Goal: Task Accomplishment & Management: Manage account settings

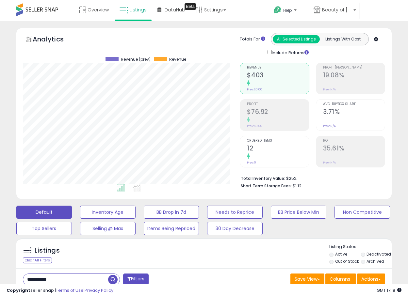
select select "**"
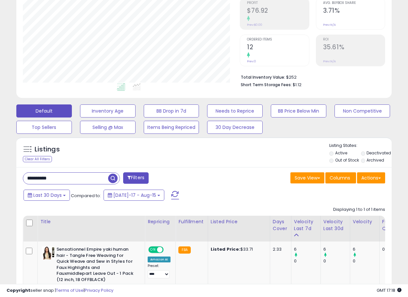
scroll to position [134, 217]
click at [85, 178] on input "**********" at bounding box center [65, 178] width 85 height 11
click at [111, 178] on span "button" at bounding box center [112, 178] width 9 height 9
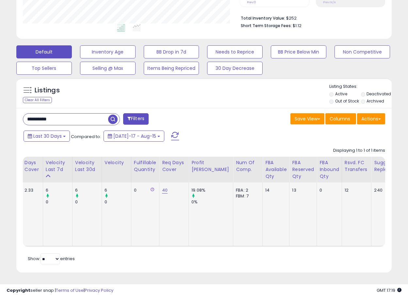
scroll to position [0, 0]
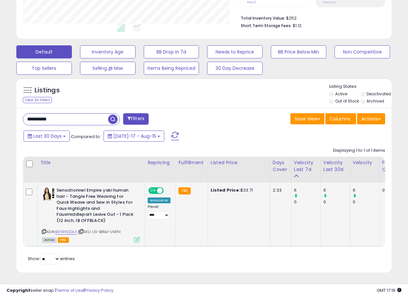
click at [82, 198] on b "Sensationnel Empire yaki human hair - Tangle Free Weaving for Quick Weave and S…" at bounding box center [96, 206] width 79 height 38
click at [81, 115] on input "**********" at bounding box center [65, 119] width 85 height 11
click at [73, 191] on b "Sensationnel Empire yaki human hair - Tangle Free Weaving for Quick Weave and S…" at bounding box center [96, 206] width 79 height 38
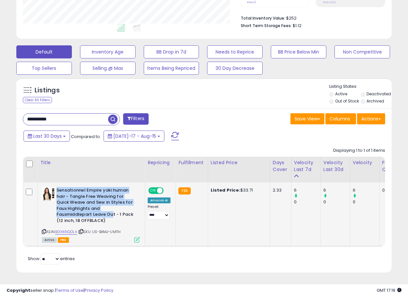
drag, startPoint x: 57, startPoint y: 185, endPoint x: 114, endPoint y: 208, distance: 61.7
click at [114, 208] on b "Sensationnel Empire yaki human hair - Tangle Free Weaving for Quick Weave and S…" at bounding box center [96, 206] width 79 height 38
click at [115, 210] on b "Sensationnel Empire yaki human hair - Tangle Free Weaving for Quick Weave and S…" at bounding box center [96, 206] width 79 height 38
copy b "Sensationnel Empire yaki human hair - Tangle Free Weaving for Quick Weave and S…"
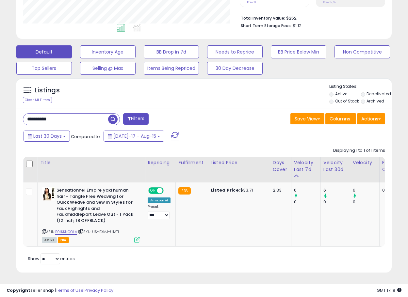
click at [76, 118] on input "**********" at bounding box center [65, 119] width 85 height 11
paste input "**********"
click at [112, 115] on span "button" at bounding box center [112, 119] width 9 height 9
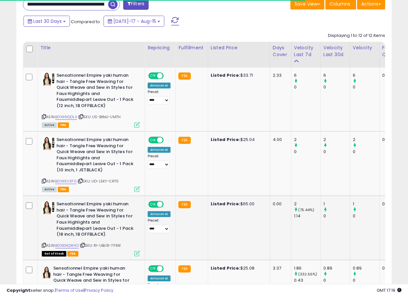
scroll to position [0, 0]
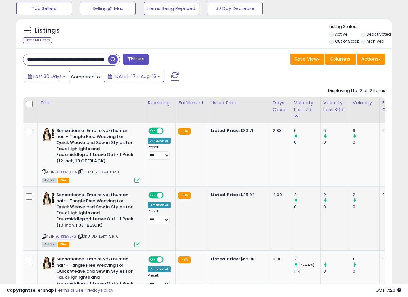
click at [94, 207] on b "Sensationnel Empire yaki human hair - Tangle Free Weaving for Quick Weave and S…" at bounding box center [96, 211] width 79 height 38
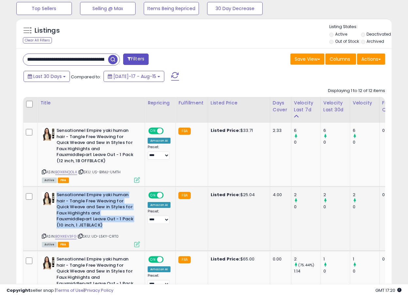
click at [94, 207] on b "Sensationnel Empire yaki human hair - Tangle Free Weaving for Quick Weave and S…" at bounding box center [96, 211] width 79 height 38
copy b "Sensationnel Empire yaki human hair - Tangle Free Weaving for Quick Weave and S…"
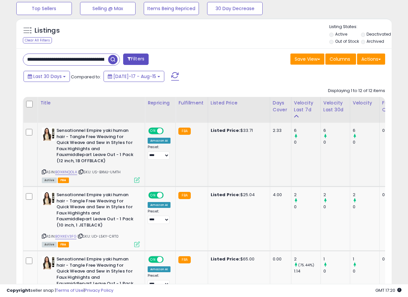
click at [44, 172] on icon at bounding box center [44, 172] width 4 height 4
click at [138, 245] on icon at bounding box center [137, 245] width 6 height 6
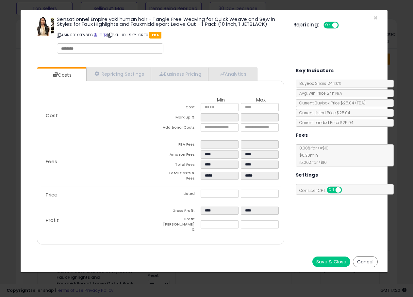
click at [59, 34] on icon at bounding box center [59, 35] width 4 height 4
click at [43, 24] on img at bounding box center [45, 27] width 20 height 20
drag, startPoint x: 221, startPoint y: 108, endPoint x: 97, endPoint y: 103, distance: 124.2
click at [113, 103] on div "Cost Min Max Cost ***** ***** Mark up % ***** ***** Additional Costs" at bounding box center [161, 115] width 240 height 43
click at [373, 16] on span "×" at bounding box center [375, 17] width 4 height 9
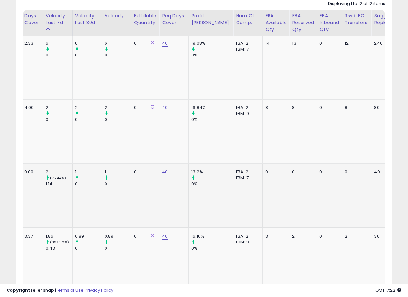
scroll to position [0, 17]
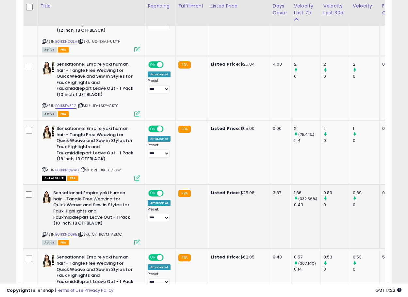
click at [83, 204] on b "Sensationnel Empire yaki human hair - Tangle Free Weaving for Quick Weave and S…" at bounding box center [92, 209] width 79 height 38
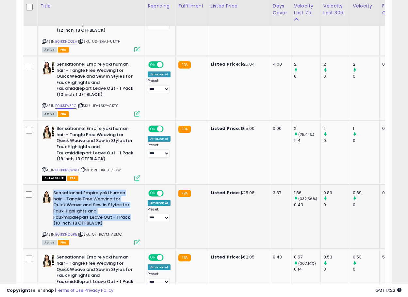
click at [83, 204] on b "Sensationnel Empire yaki human hair - Tangle Free Weaving for Quick Weave and S…" at bounding box center [92, 209] width 79 height 38
copy b "Sensationnel Empire yaki human hair - Tangle Free Weaving for Quick Weave and S…"
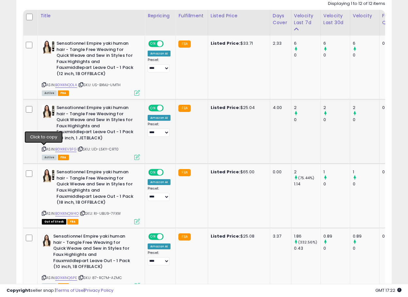
click at [43, 147] on icon at bounding box center [44, 149] width 4 height 4
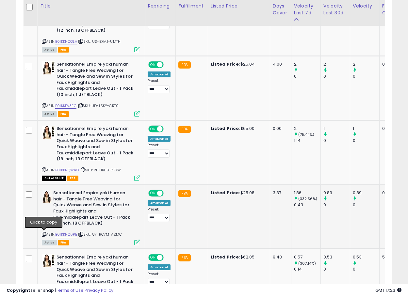
click at [44, 235] on icon at bounding box center [44, 235] width 4 height 4
click at [136, 244] on icon at bounding box center [137, 243] width 6 height 6
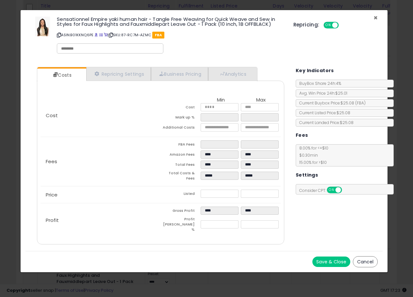
click at [373, 17] on span "×" at bounding box center [375, 17] width 4 height 9
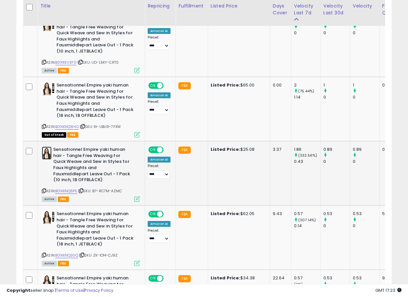
click at [47, 155] on img at bounding box center [47, 153] width 10 height 13
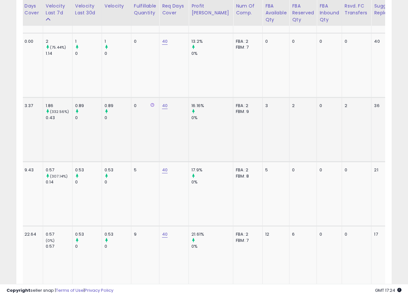
scroll to position [0, 0]
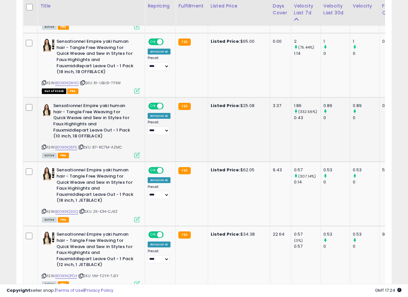
click at [45, 147] on icon at bounding box center [44, 147] width 4 height 4
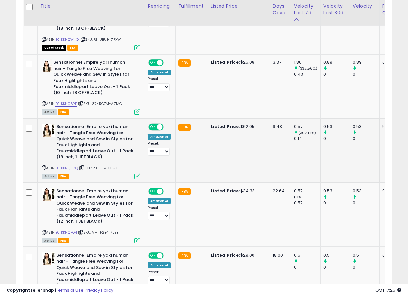
click at [80, 139] on b "Sensationnel Empire yaki human hair - Tangle Free Weaving for Quick Weave and S…" at bounding box center [96, 143] width 79 height 38
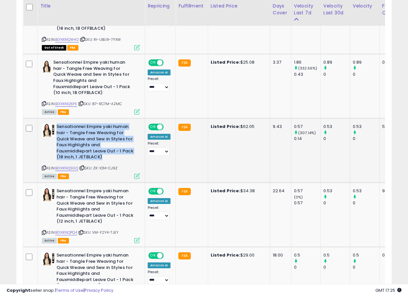
click at [80, 139] on b "Sensationnel Empire yaki human hair - Tangle Free Weaving for Quick Weave and S…" at bounding box center [96, 143] width 79 height 38
copy b "Sensationnel Empire yaki human hair - Tangle Free Weaving for Quick Weave and S…"
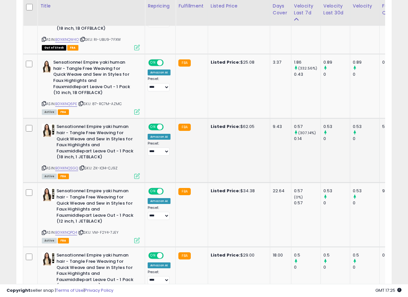
click at [136, 174] on icon at bounding box center [137, 176] width 6 height 6
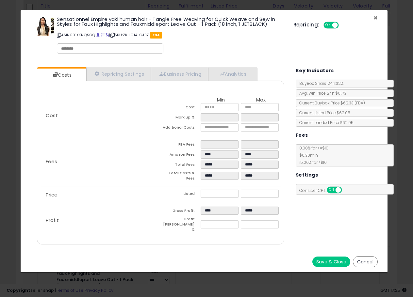
drag, startPoint x: 376, startPoint y: 19, endPoint x: 359, endPoint y: 25, distance: 17.5
click at [376, 19] on span "×" at bounding box center [375, 17] width 4 height 9
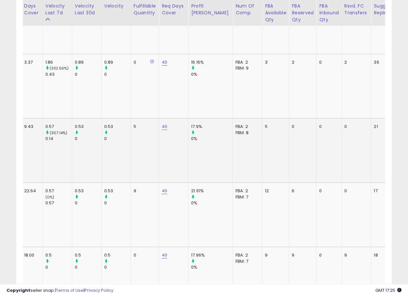
scroll to position [0, 0]
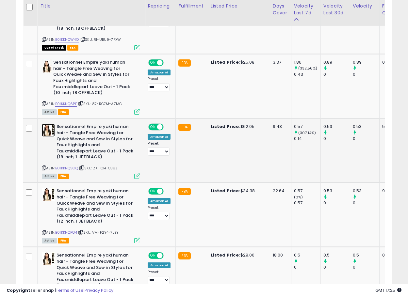
click at [46, 133] on img at bounding box center [48, 130] width 13 height 13
click at [39, 167] on td "Sensationnel Empire yaki human hair - Tangle Free Weaving for Quick Weave and S…" at bounding box center [91, 151] width 107 height 64
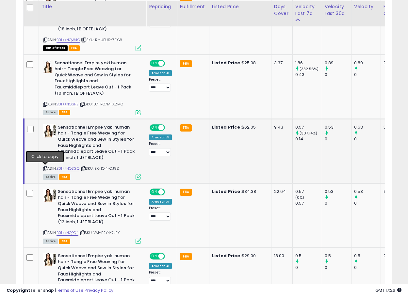
click at [45, 167] on icon at bounding box center [45, 169] width 4 height 4
click at [138, 178] on icon at bounding box center [139, 177] width 6 height 6
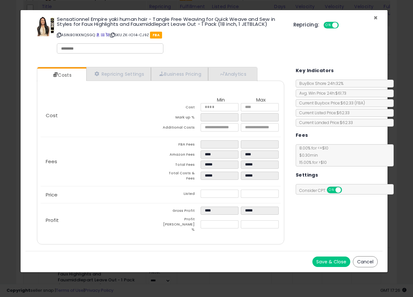
click at [375, 17] on span "×" at bounding box center [375, 17] width 4 height 9
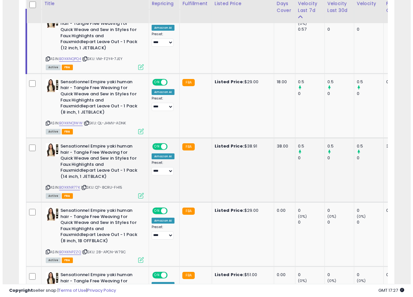
scroll to position [569, 0]
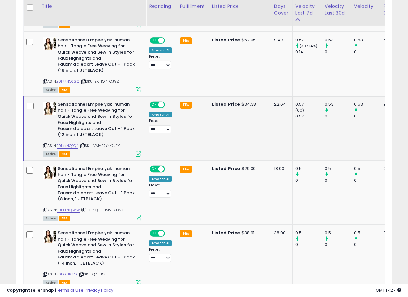
click at [93, 120] on b "Sensationnel Empire yaki human hair - Tangle Free Weaving for Quick Weave and S…" at bounding box center [97, 121] width 79 height 38
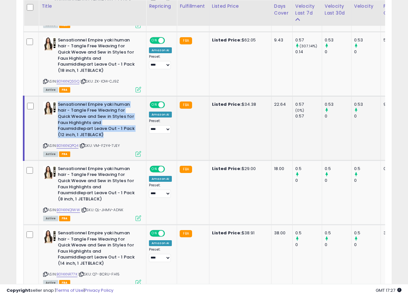
click at [93, 120] on b "Sensationnel Empire yaki human hair - Tangle Free Weaving for Quick Weave and S…" at bounding box center [97, 121] width 79 height 38
copy b "Sensationnel Empire yaki human hair - Tangle Free Weaving for Quick Weave and S…"
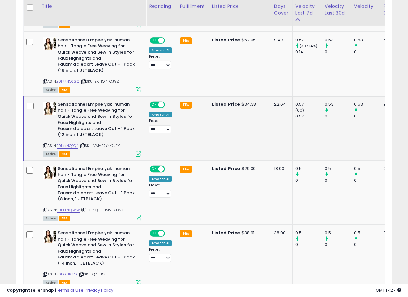
click at [138, 153] on icon at bounding box center [139, 154] width 6 height 6
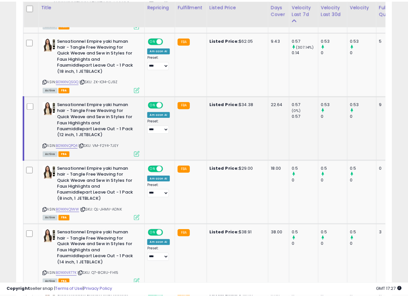
scroll to position [134, 220]
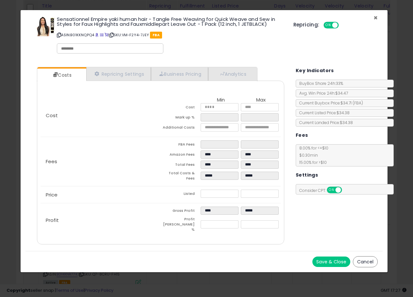
click at [375, 18] on span "×" at bounding box center [375, 17] width 4 height 9
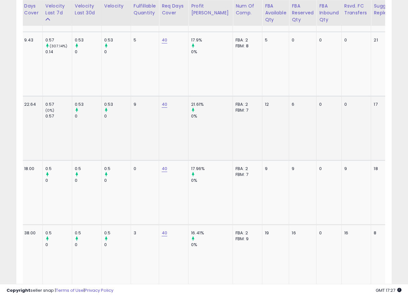
scroll to position [0, 0]
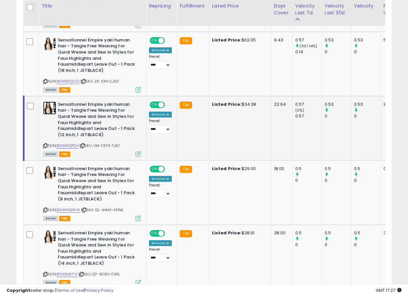
click at [48, 108] on img at bounding box center [49, 108] width 13 height 13
click at [44, 145] on icon at bounding box center [45, 146] width 4 height 4
click at [138, 154] on icon at bounding box center [139, 154] width 6 height 6
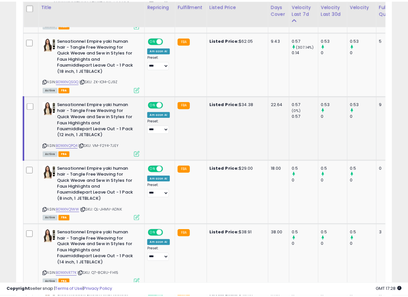
scroll to position [134, 220]
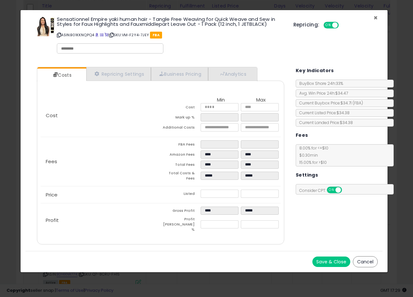
click at [375, 17] on span "×" at bounding box center [375, 17] width 4 height 9
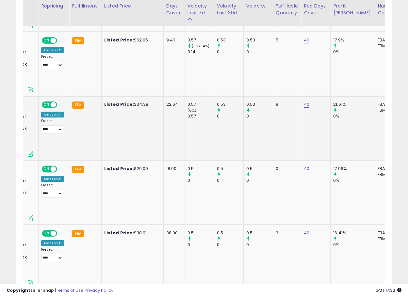
scroll to position [0, 0]
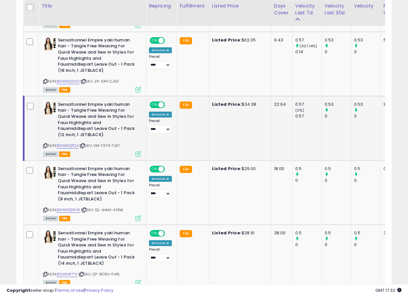
click at [77, 132] on b "Sensationnel Empire yaki human hair - Tangle Free Weaving for Quick Weave and S…" at bounding box center [97, 121] width 79 height 38
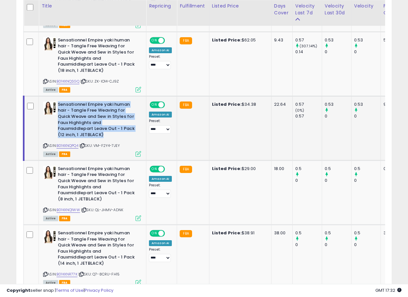
click at [77, 132] on b "Sensationnel Empire yaki human hair - Tangle Free Weaving for Quick Weave and S…" at bounding box center [97, 121] width 79 height 38
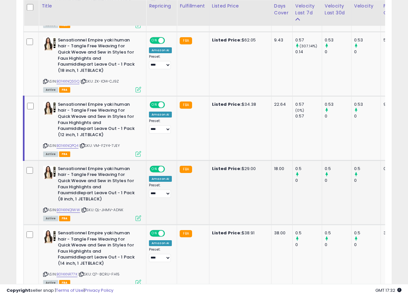
click at [83, 183] on b "Sensationnel Empire yaki human hair - Tangle Free Weaving for Quick Weave and S…" at bounding box center [97, 185] width 79 height 38
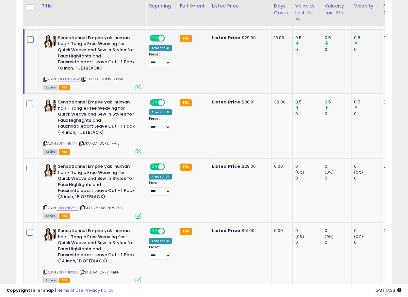
click at [98, 48] on b "Sensationnel Empire yaki human hair - Tangle Free Weaving for Quick Weave and S…" at bounding box center [97, 54] width 79 height 38
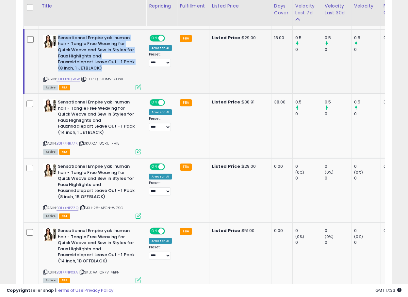
click at [98, 48] on b "Sensationnel Empire yaki human hair - Tangle Free Weaving for Quick Weave and S…" at bounding box center [97, 54] width 79 height 38
copy b "Sensationnel Empire yaki human hair - Tangle Free Weaving for Quick Weave and S…"
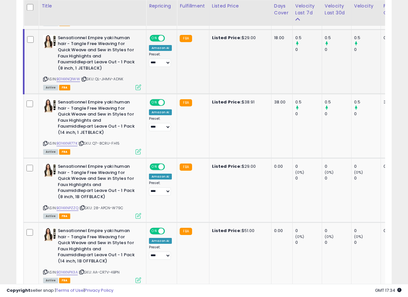
click at [136, 88] on icon at bounding box center [139, 88] width 6 height 6
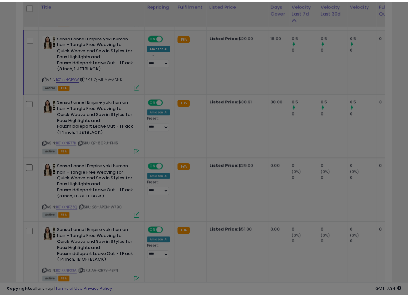
scroll to position [134, 220]
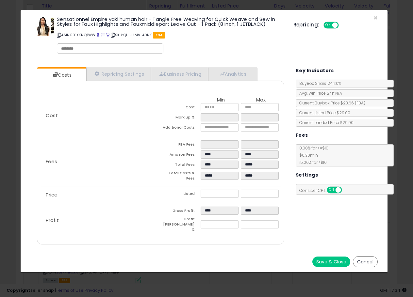
click at [33, 30] on div at bounding box center [41, 25] width 22 height 21
click at [39, 28] on img at bounding box center [45, 27] width 20 height 20
click at [375, 15] on span "×" at bounding box center [375, 17] width 4 height 9
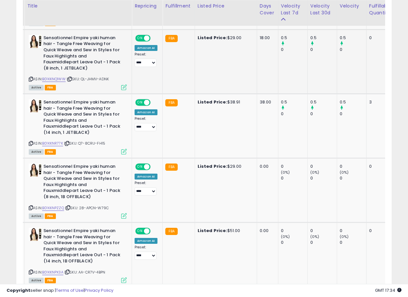
scroll to position [0, 0]
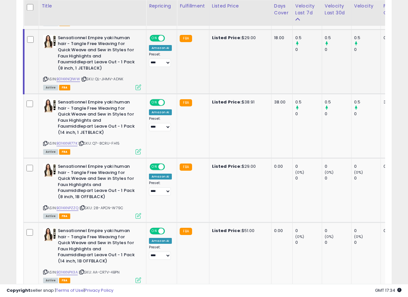
click at [46, 78] on icon at bounding box center [45, 79] width 4 height 4
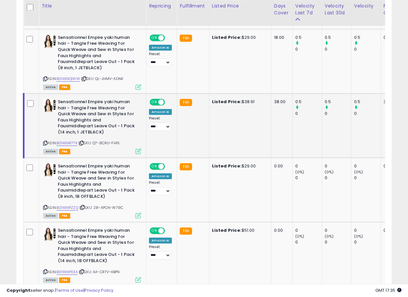
click at [86, 127] on b "Sensationnel Empire yaki human hair - Tangle Free Weaving for Quick Weave and S…" at bounding box center [97, 118] width 79 height 38
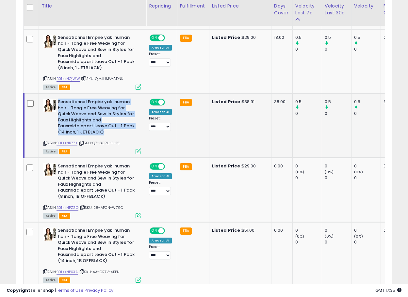
click at [86, 127] on b "Sensationnel Empire yaki human hair - Tangle Free Weaving for Quick Weave and S…" at bounding box center [97, 118] width 79 height 38
copy b "Sensationnel Empire yaki human hair - Tangle Free Weaving for Quick Weave and S…"
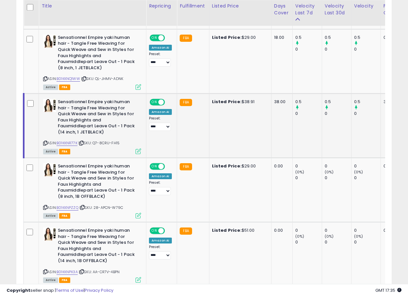
click at [137, 152] on icon at bounding box center [139, 152] width 6 height 6
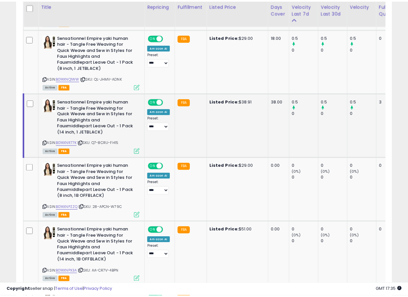
scroll to position [134, 220]
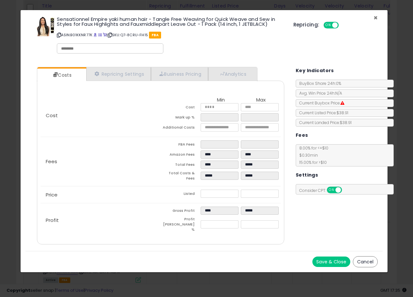
click at [376, 17] on span "×" at bounding box center [375, 17] width 4 height 9
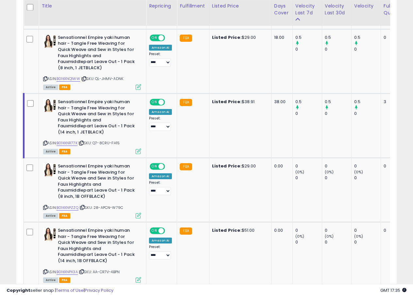
scroll to position [326493, 326410]
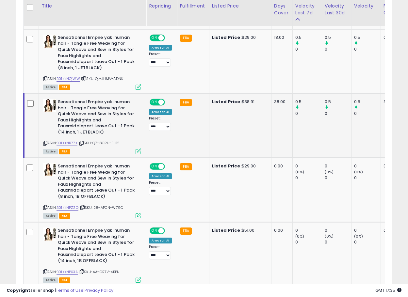
click at [92, 120] on b "Sensationnel Empire yaki human hair - Tangle Free Weaving for Quick Weave and S…" at bounding box center [97, 118] width 79 height 38
click at [138, 151] on icon at bounding box center [139, 152] width 6 height 6
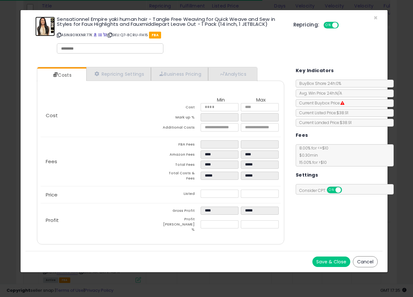
click at [45, 32] on img at bounding box center [45, 27] width 20 height 20
click at [373, 18] on span "×" at bounding box center [375, 17] width 4 height 9
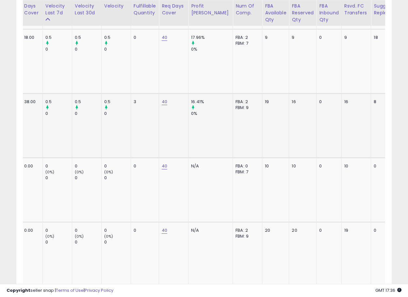
scroll to position [0, 0]
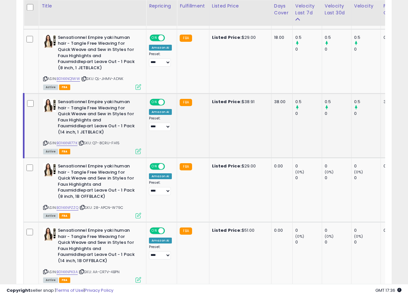
click at [44, 142] on icon at bounding box center [45, 143] width 4 height 4
click at [139, 152] on icon at bounding box center [139, 152] width 6 height 6
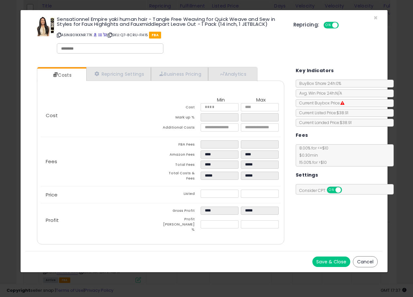
click at [58, 37] on icon at bounding box center [59, 35] width 4 height 4
click at [375, 18] on span "×" at bounding box center [375, 17] width 4 height 9
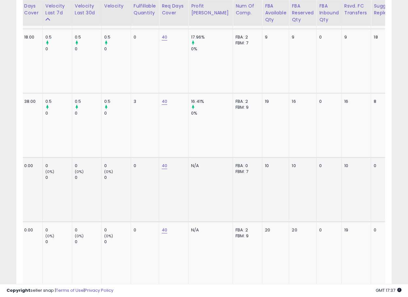
scroll to position [0, 0]
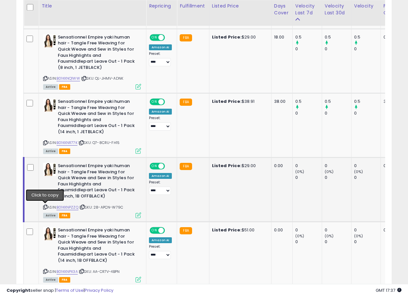
click at [46, 205] on icon at bounding box center [45, 207] width 4 height 4
click at [47, 170] on img at bounding box center [49, 169] width 13 height 13
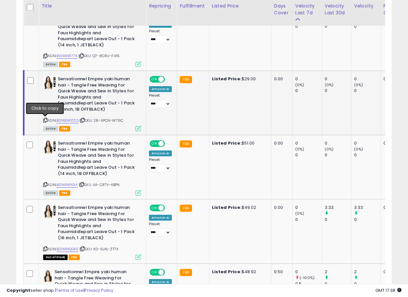
click at [47, 121] on icon at bounding box center [45, 121] width 4 height 4
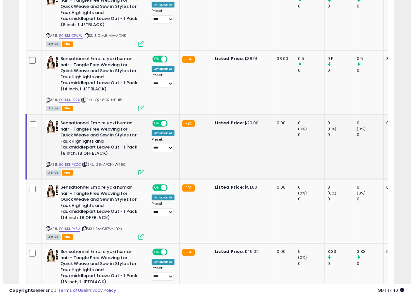
scroll to position [744, 0]
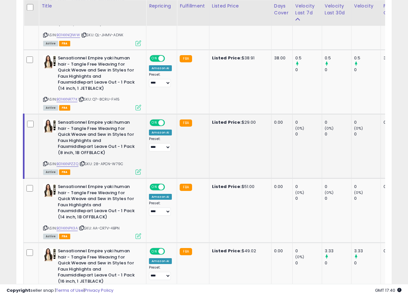
click at [88, 148] on b "Sensationnel Empire yaki human hair - Tangle Free Weaving for Quick Weave and S…" at bounding box center [97, 139] width 79 height 38
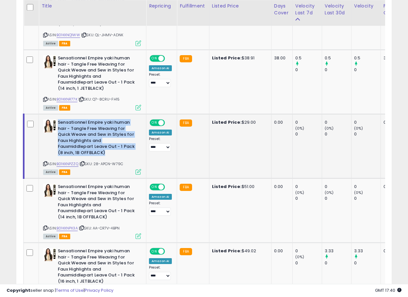
click at [88, 148] on b "Sensationnel Empire yaki human hair - Tangle Free Weaving for Quick Weave and S…" at bounding box center [97, 139] width 79 height 38
copy b "Sensationnel Empire yaki human hair - Tangle Free Weaving for Quick Weave and S…"
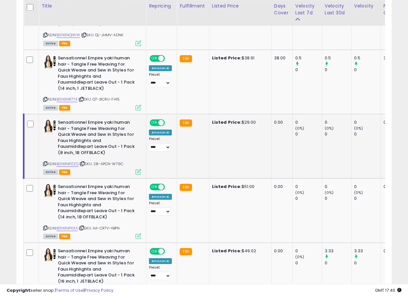
click at [135, 173] on div "Active FBA" at bounding box center [92, 172] width 98 height 5
click at [137, 172] on icon at bounding box center [139, 172] width 6 height 6
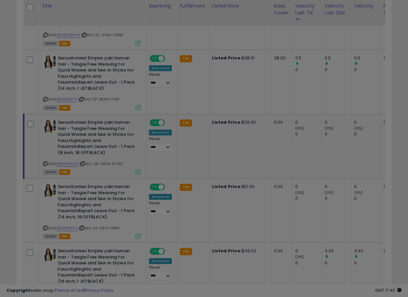
scroll to position [134, 220]
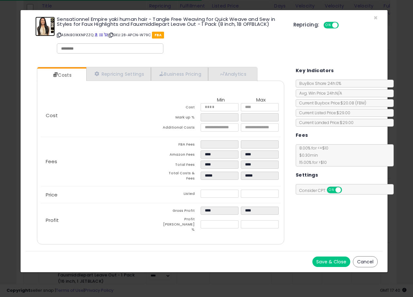
click at [44, 26] on img at bounding box center [45, 27] width 20 height 20
click at [375, 18] on span "×" at bounding box center [375, 17] width 4 height 9
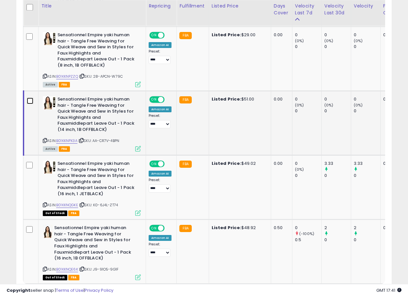
scroll to position [0, 0]
click at [45, 139] on icon at bounding box center [45, 141] width 4 height 4
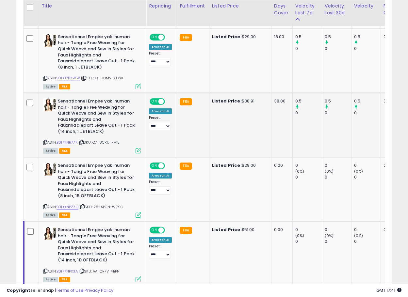
scroll to position [0, 228]
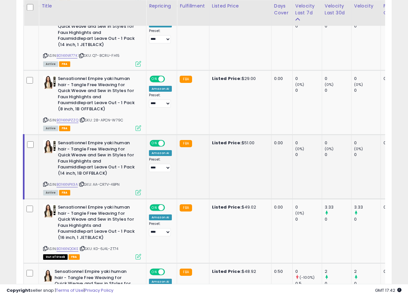
click at [84, 184] on icon at bounding box center [82, 185] width 4 height 4
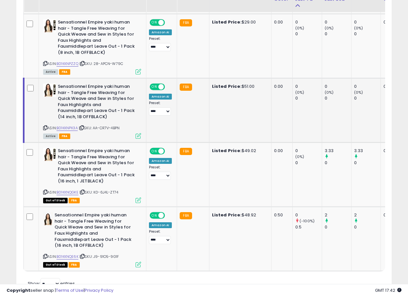
scroll to position [830, 0]
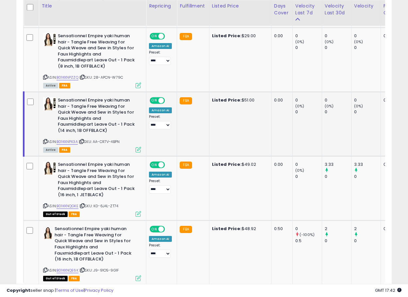
click at [105, 110] on b "Sensationnel Empire yaki human hair - Tangle Free Weaving for Quick Weave and S…" at bounding box center [97, 116] width 79 height 38
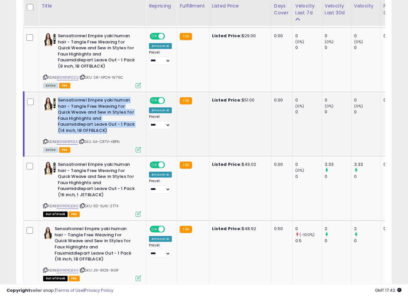
click at [105, 110] on b "Sensationnel Empire yaki human hair - Tangle Free Weaving for Quick Weave and S…" at bounding box center [97, 116] width 79 height 38
copy b "Sensationnel Empire yaki human hair - Tangle Free Weaving for Quick Weave and S…"
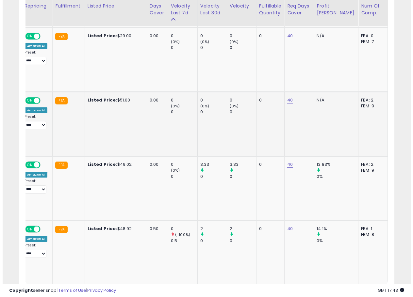
scroll to position [0, 0]
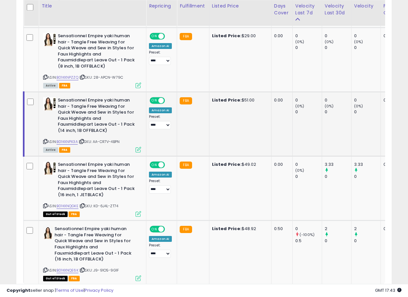
click at [138, 149] on icon at bounding box center [139, 150] width 6 height 6
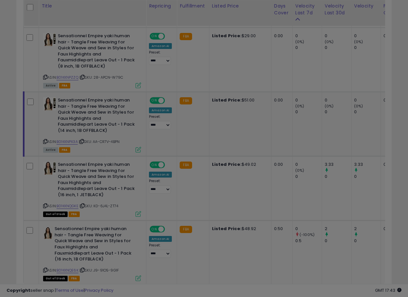
scroll to position [134, 220]
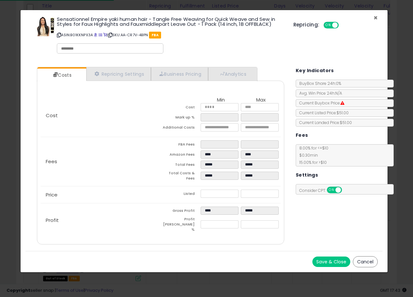
click at [374, 19] on span "×" at bounding box center [375, 17] width 4 height 9
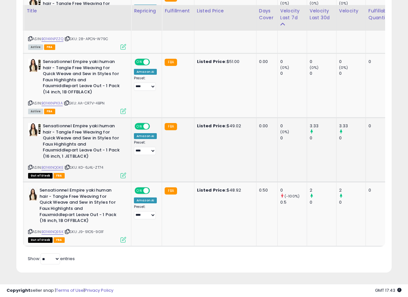
scroll to position [0, 0]
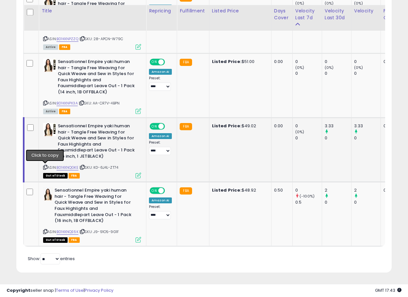
click at [45, 166] on icon at bounding box center [45, 168] width 4 height 4
click at [85, 166] on icon at bounding box center [82, 168] width 4 height 4
click at [52, 125] on img at bounding box center [49, 129] width 13 height 13
click at [45, 166] on icon at bounding box center [45, 168] width 4 height 4
click at [84, 166] on icon at bounding box center [82, 168] width 4 height 4
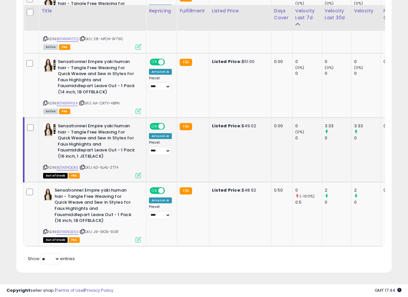
click at [84, 166] on icon at bounding box center [82, 168] width 4 height 4
click at [46, 166] on icon at bounding box center [45, 168] width 4 height 4
click at [48, 123] on img at bounding box center [49, 129] width 13 height 13
click at [87, 202] on b "Sensationnel Empire yaki human hair - Tangle Free Weaving for Quick Weave and S…" at bounding box center [94, 206] width 79 height 38
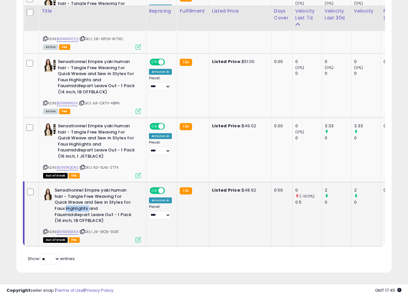
click at [87, 202] on b "Sensationnel Empire yaki human hair - Tangle Free Weaving for Quick Weave and S…" at bounding box center [94, 206] width 79 height 38
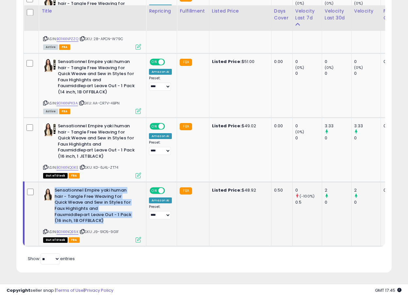
click at [87, 202] on b "Sensationnel Empire yaki human hair - Tangle Free Weaving for Quick Weave and S…" at bounding box center [94, 206] width 79 height 38
copy b "Sensationnel Empire yaki human hair - Tangle Free Weaving for Quick Weave and S…"
click at [46, 230] on icon at bounding box center [45, 232] width 4 height 4
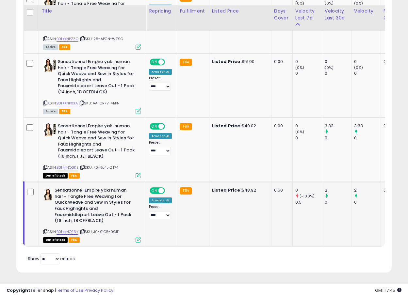
click at [44, 230] on icon at bounding box center [45, 232] width 4 height 4
click at [83, 230] on icon at bounding box center [82, 232] width 4 height 4
click at [47, 189] on img at bounding box center [48, 193] width 10 height 13
click at [45, 188] on img at bounding box center [48, 193] width 10 height 13
click at [51, 190] on img at bounding box center [48, 193] width 10 height 13
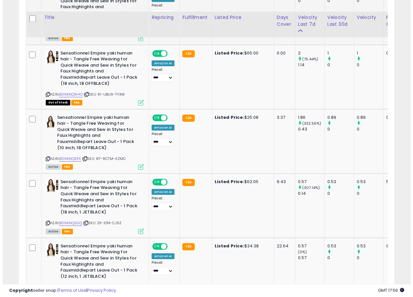
scroll to position [438, 0]
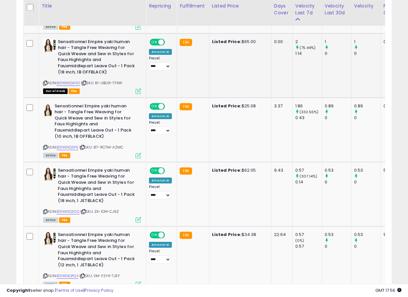
click at [139, 90] on icon at bounding box center [139, 92] width 6 height 6
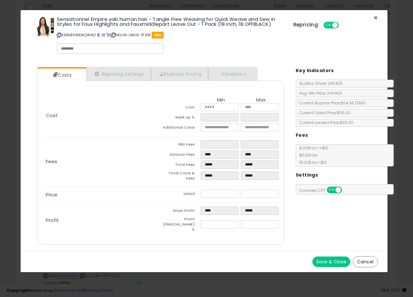
click at [375, 18] on span "×" at bounding box center [375, 17] width 4 height 9
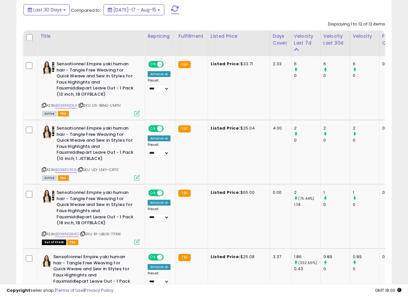
scroll to position [177, 0]
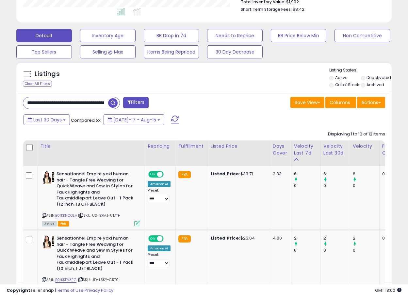
click at [61, 106] on input "**********" at bounding box center [65, 102] width 85 height 11
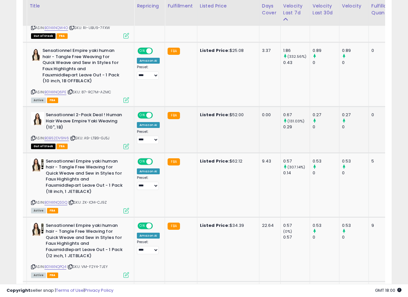
scroll to position [0, 0]
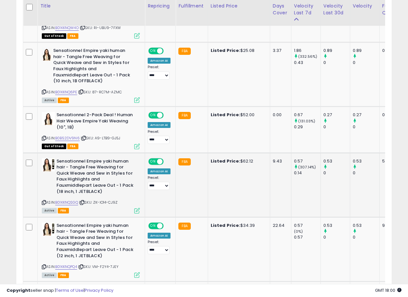
click at [115, 167] on b "Sensationnel Empire yaki human hair - Tangle Free Weaving for Quick Weave and S…" at bounding box center [96, 177] width 79 height 38
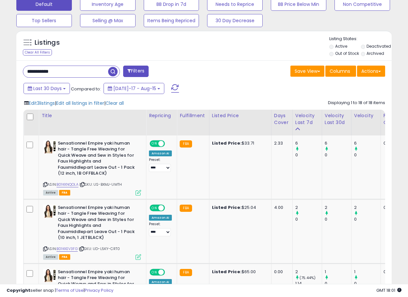
scroll to position [261, 0]
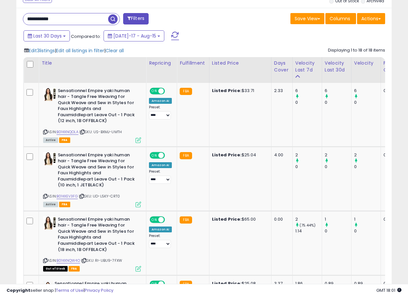
click at [96, 21] on input "**********" at bounding box center [65, 18] width 85 height 11
click at [113, 20] on span "button" at bounding box center [112, 18] width 9 height 9
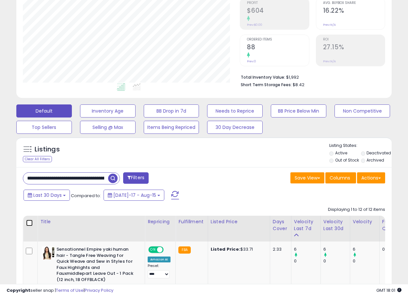
scroll to position [134, 217]
click at [65, 177] on input "**********" at bounding box center [65, 178] width 85 height 11
click at [62, 179] on input "**********" at bounding box center [65, 178] width 85 height 11
drag, startPoint x: 61, startPoint y: 180, endPoint x: 15, endPoint y: 182, distance: 46.1
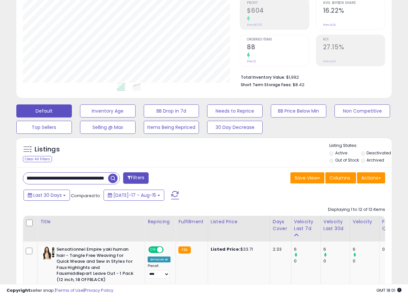
scroll to position [0, 255]
drag, startPoint x: 56, startPoint y: 181, endPoint x: 206, endPoint y: 174, distance: 150.7
click at [206, 174] on div "**********" at bounding box center [204, 178] width 372 height 13
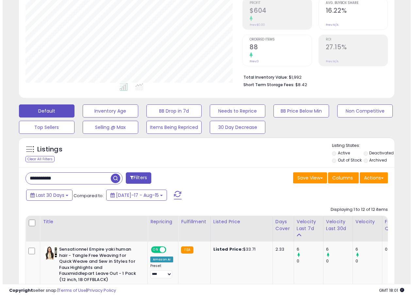
scroll to position [0, 0]
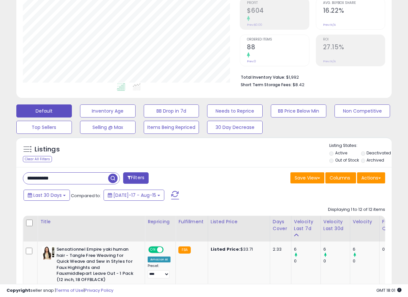
type input "**********"
click at [112, 177] on span "button" at bounding box center [112, 178] width 9 height 9
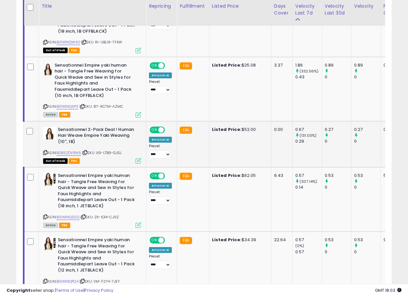
click at [77, 131] on b "Sensationnel 2-Pack Deal ! Human Hair Weave Empire Yaki Weaving (10", 1B)" at bounding box center [97, 137] width 79 height 20
click at [136, 160] on icon at bounding box center [139, 161] width 6 height 6
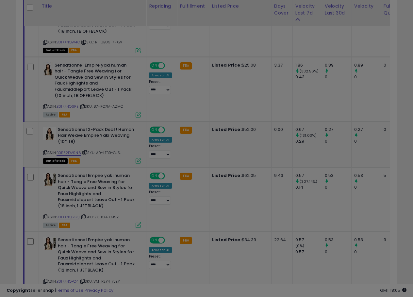
scroll to position [134, 220]
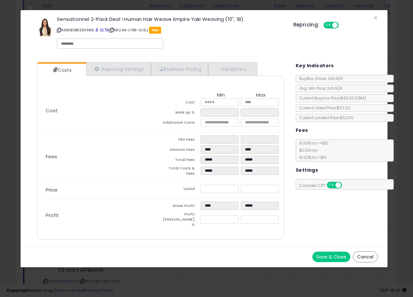
click at [114, 30] on icon at bounding box center [111, 30] width 4 height 4
click at [58, 30] on icon at bounding box center [59, 30] width 4 height 4
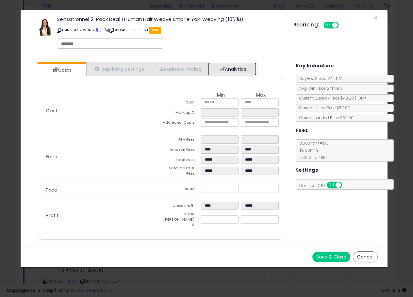
click at [241, 71] on link "Analytics" at bounding box center [232, 68] width 48 height 13
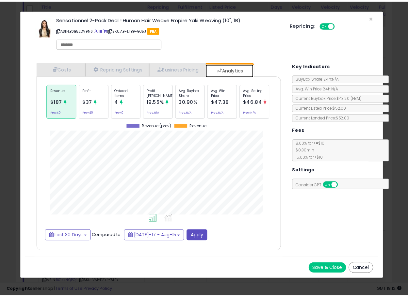
scroll to position [201, 260]
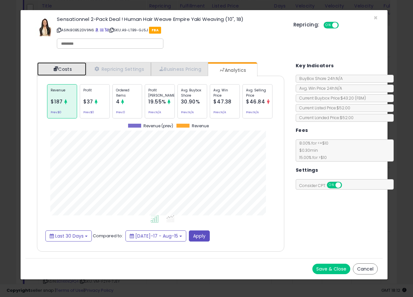
click at [58, 68] on link "Costs" at bounding box center [61, 68] width 49 height 13
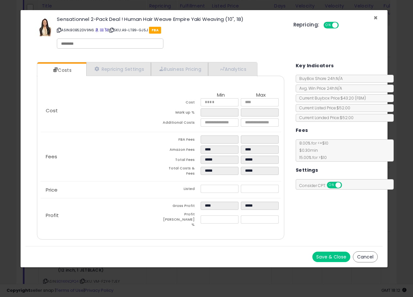
click at [377, 19] on span "×" at bounding box center [375, 17] width 4 height 9
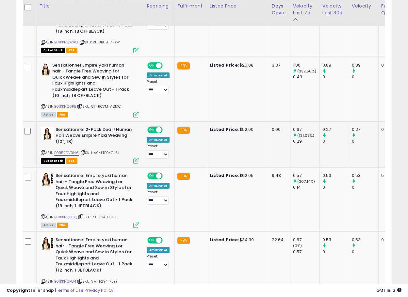
scroll to position [0, 0]
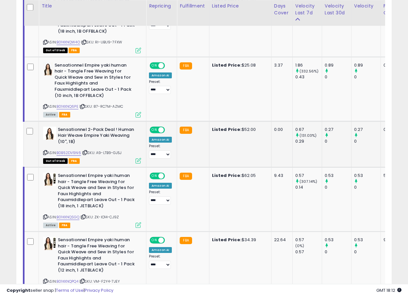
click at [47, 152] on div "ASIN: B0B52DV9N6 | SKU: A9-LTB9-GJ5J Out of Stock FBA" at bounding box center [92, 145] width 98 height 36
click at [46, 152] on icon at bounding box center [45, 153] width 4 height 4
click at [87, 154] on icon at bounding box center [85, 153] width 4 height 4
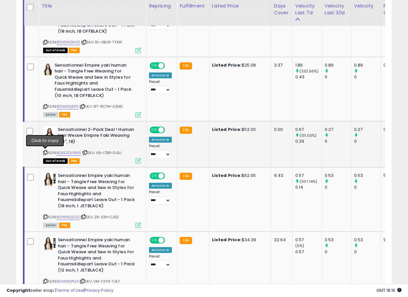
click at [45, 153] on icon at bounding box center [45, 153] width 4 height 4
click at [138, 162] on icon at bounding box center [139, 161] width 6 height 6
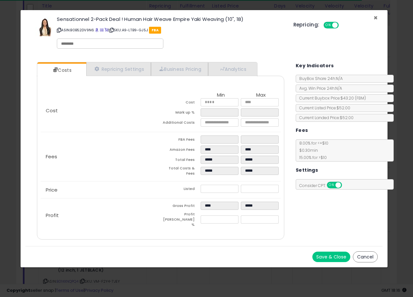
click at [376, 18] on span "×" at bounding box center [375, 17] width 4 height 9
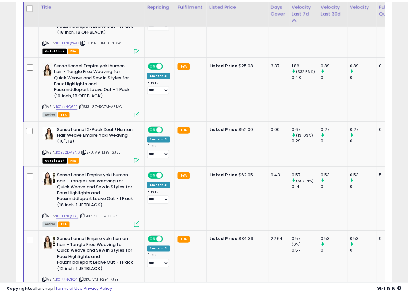
scroll to position [326493, 326410]
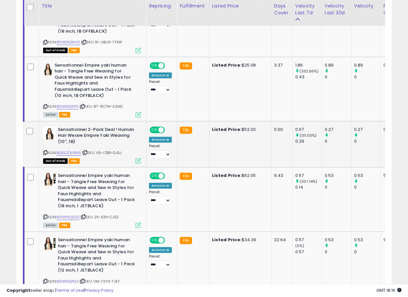
click at [74, 132] on b "Sensationnel 2-Pack Deal ! Human Hair Weave Empire Yaki Weaving (10", 1B)" at bounding box center [97, 137] width 79 height 20
click at [44, 153] on icon at bounding box center [45, 153] width 4 height 4
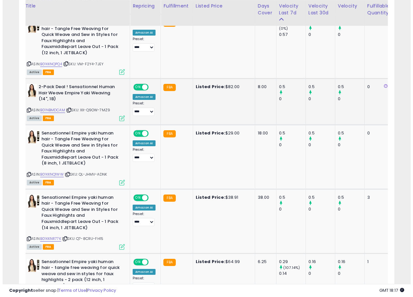
scroll to position [0, 0]
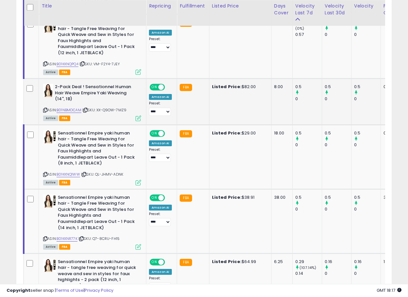
click at [76, 89] on b "2-Pack Deal ! Sensationnel Human Hair Weave Empire Yaki Weaving (14", 1B)" at bounding box center [94, 94] width 79 height 20
click at [136, 118] on icon at bounding box center [139, 119] width 6 height 6
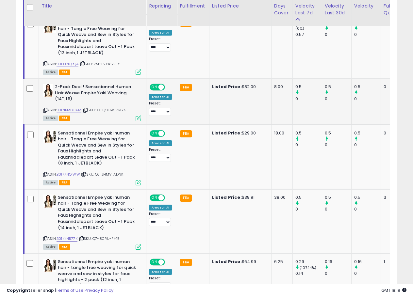
scroll to position [134, 220]
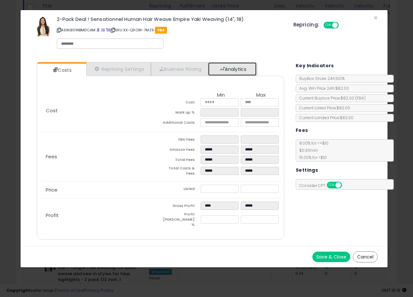
click at [241, 70] on link "Analytics" at bounding box center [232, 68] width 48 height 13
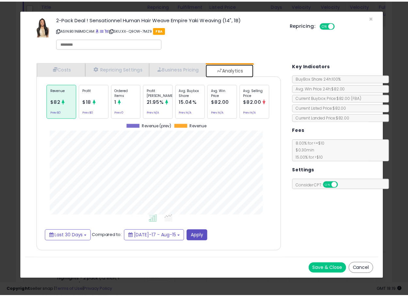
scroll to position [201, 260]
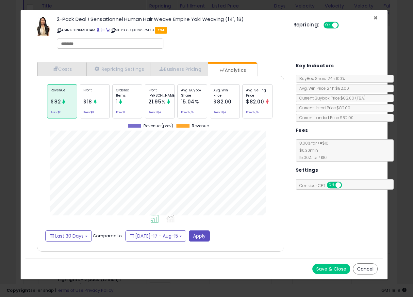
click at [377, 18] on span "×" at bounding box center [375, 17] width 4 height 9
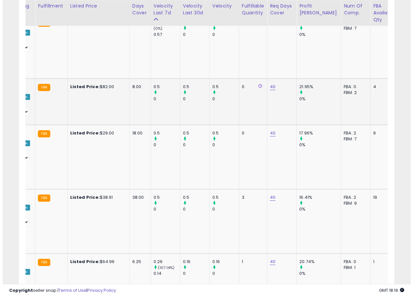
scroll to position [0, 0]
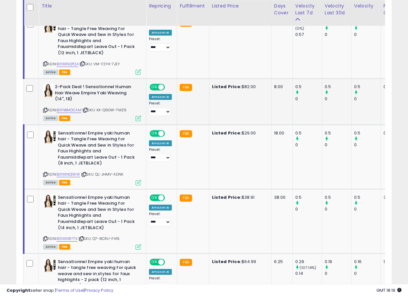
click at [44, 110] on icon at bounding box center [45, 110] width 4 height 4
click at [140, 119] on icon at bounding box center [139, 119] width 6 height 6
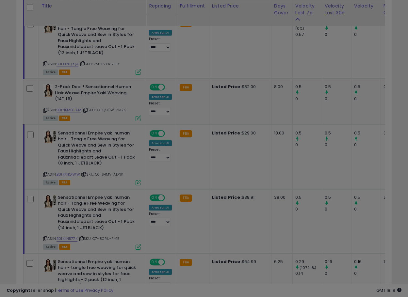
scroll to position [134, 220]
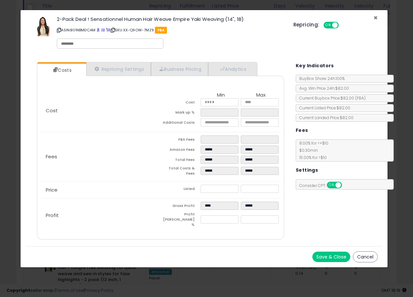
click at [376, 18] on span "×" at bounding box center [375, 17] width 4 height 9
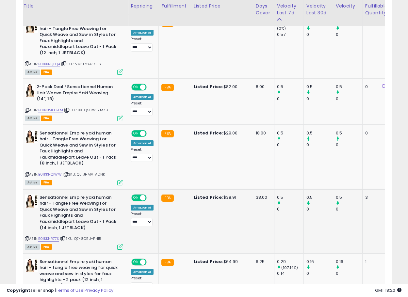
scroll to position [0, 0]
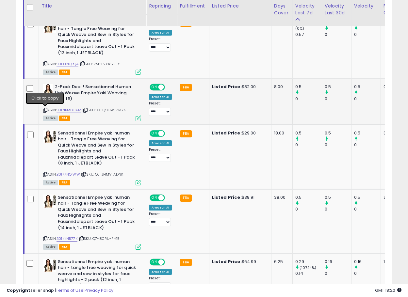
click at [45, 110] on icon at bounding box center [45, 110] width 4 height 4
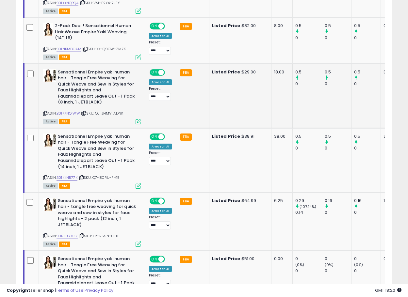
scroll to position [827, 0]
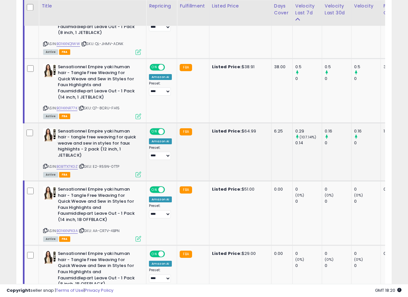
click at [72, 134] on b "Sensationnel Empire yaki human hair - tangle free weaving for quick weave and s…" at bounding box center [97, 144] width 79 height 32
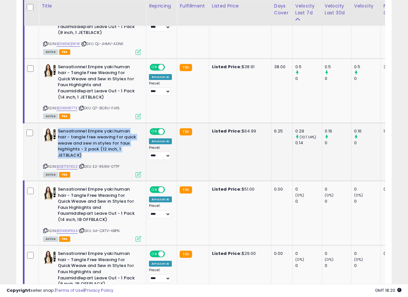
click at [72, 134] on b "Sensationnel Empire yaki human hair - tangle free weaving for quick weave and s…" at bounding box center [97, 144] width 79 height 32
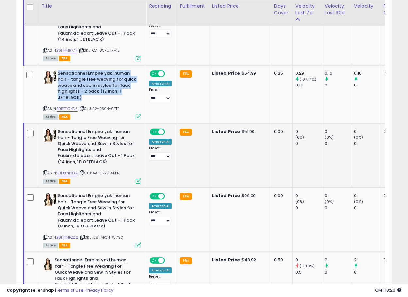
scroll to position [870, 0]
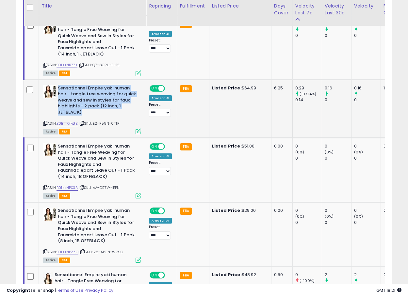
click at [89, 99] on b "Sensationnel Empire yaki human hair - tangle free weaving for quick weave and s…" at bounding box center [97, 101] width 79 height 32
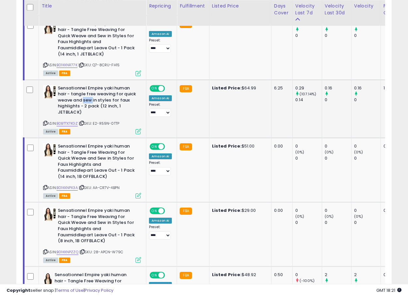
click at [89, 99] on b "Sensationnel Empire yaki human hair - tangle free weaving for quick weave and s…" at bounding box center [97, 101] width 79 height 32
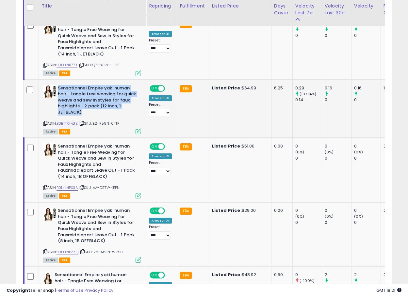
click at [89, 99] on b "Sensationnel Empire yaki human hair - tangle free weaving for quick weave and s…" at bounding box center [97, 101] width 79 height 32
click at [44, 124] on icon at bounding box center [45, 124] width 4 height 4
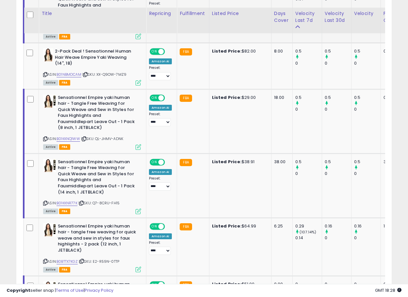
scroll to position [740, 0]
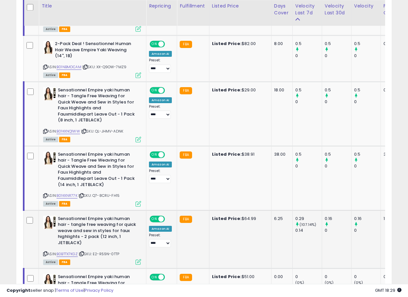
click at [94, 223] on b "Sensationnel Empire yaki human hair - tangle free weaving for quick weave and s…" at bounding box center [97, 232] width 79 height 32
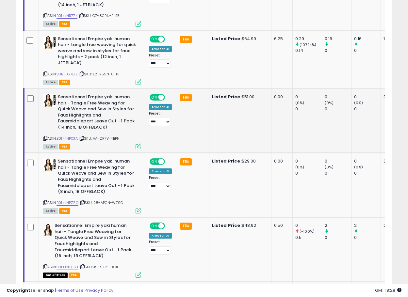
scroll to position [870, 0]
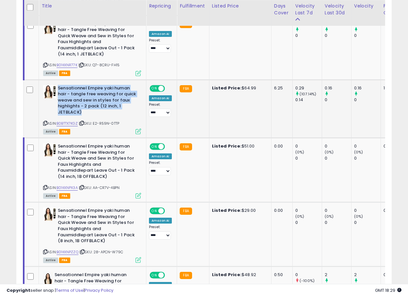
drag, startPoint x: 59, startPoint y: 88, endPoint x: 112, endPoint y: 110, distance: 58.0
click at [112, 110] on b "Sensationnel Empire yaki human hair - tangle free weaving for quick weave and s…" at bounding box center [97, 101] width 79 height 32
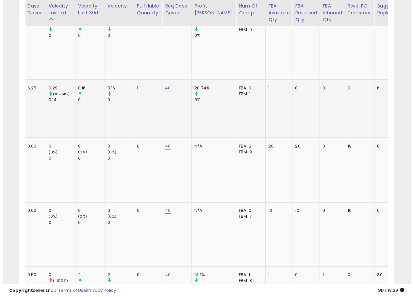
scroll to position [0, 0]
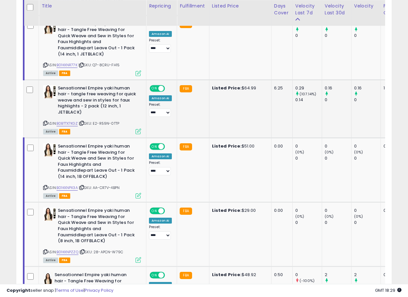
click at [138, 131] on icon at bounding box center [139, 132] width 6 height 6
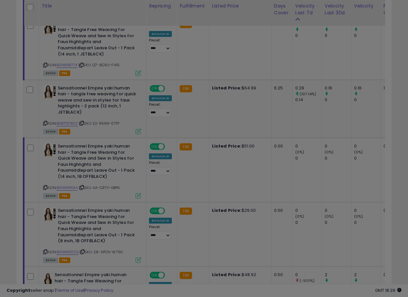
scroll to position [134, 220]
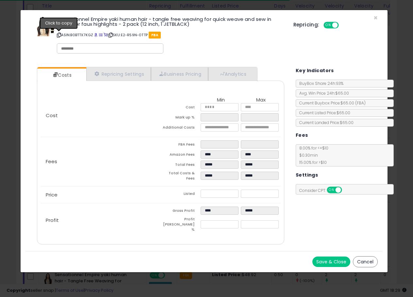
click at [59, 35] on icon at bounding box center [59, 35] width 4 height 4
click at [373, 17] on div "Sensationnel Empire yaki human hair - tangle free weaving for quick weave and s…" at bounding box center [203, 36] width 357 height 42
click at [374, 18] on span "×" at bounding box center [375, 17] width 4 height 9
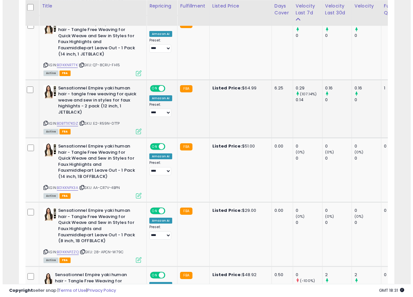
scroll to position [0, 0]
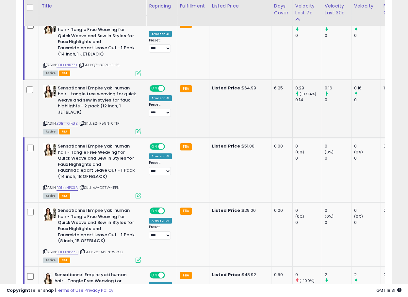
click at [104, 95] on b "Sensationnel Empire yaki human hair - tangle free weaving for quick weave and s…" at bounding box center [97, 101] width 79 height 32
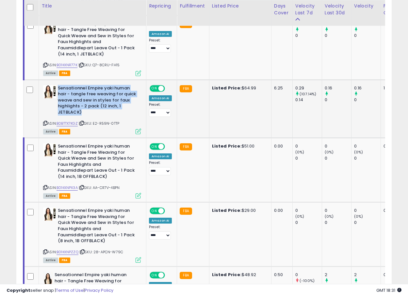
click at [104, 95] on b "Sensationnel Empire yaki human hair - tangle free weaving for quick weave and s…" at bounding box center [97, 101] width 79 height 32
click at [44, 122] on icon at bounding box center [45, 124] width 4 height 4
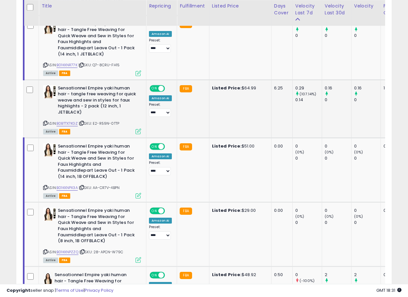
click at [140, 132] on icon at bounding box center [139, 132] width 6 height 6
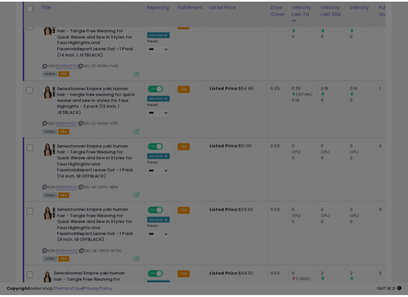
scroll to position [134, 220]
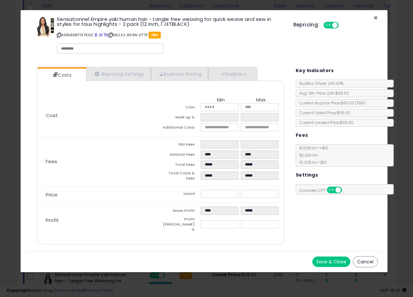
drag, startPoint x: 375, startPoint y: 18, endPoint x: 369, endPoint y: 26, distance: 10.1
click at [375, 18] on span "×" at bounding box center [375, 17] width 4 height 9
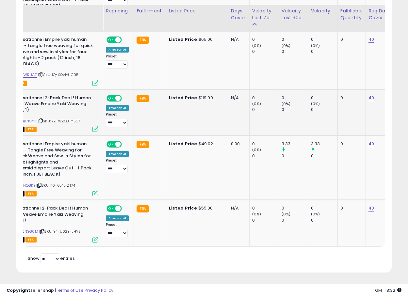
scroll to position [0, 0]
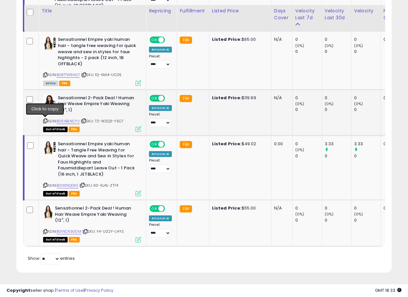
click at [46, 119] on icon at bounding box center [45, 121] width 4 height 4
click at [44, 230] on icon at bounding box center [45, 232] width 4 height 4
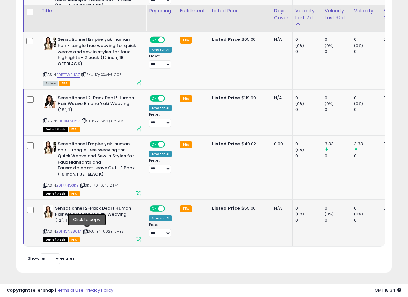
click at [86, 230] on icon at bounding box center [85, 232] width 4 height 4
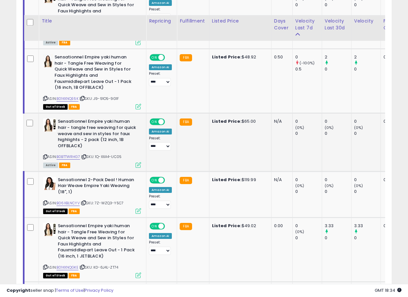
scroll to position [1088, 0]
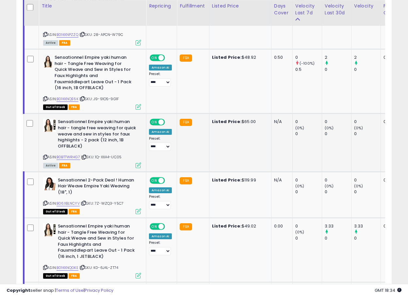
click at [47, 157] on div "ASIN: B0BTTWRHG7 | SKU: 1Q-XXA4-UC05 Active FBA" at bounding box center [92, 143] width 98 height 48
click at [45, 156] on icon at bounding box center [45, 157] width 4 height 4
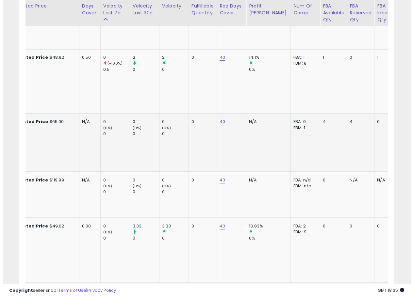
scroll to position [0, 0]
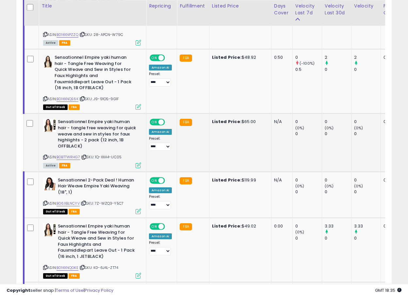
click at [133, 143] on b "Sensationnel Empire yaki human hair - tangle free weaving for quick weave and s…" at bounding box center [97, 135] width 79 height 32
click at [138, 165] on icon at bounding box center [139, 166] width 6 height 6
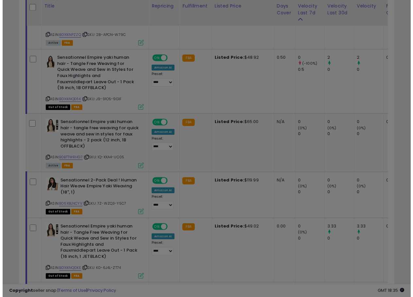
scroll to position [134, 220]
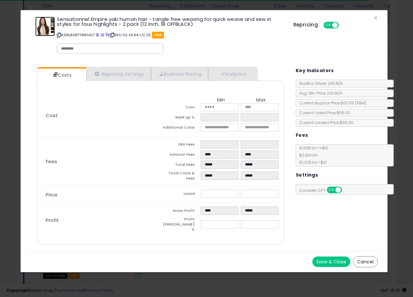
click at [44, 30] on img at bounding box center [45, 27] width 20 height 20
click at [45, 23] on img at bounding box center [45, 27] width 20 height 20
